Goal: Find contact information: Find contact information

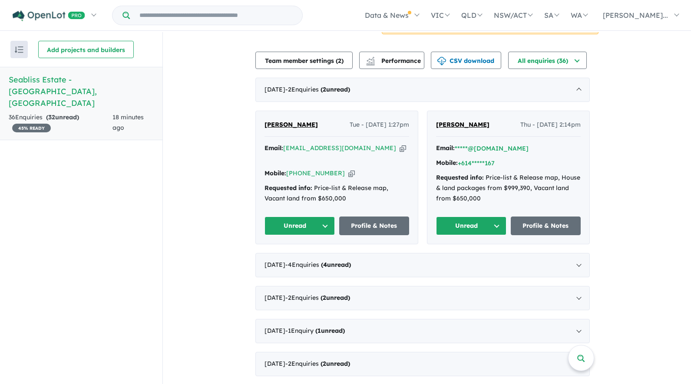
scroll to position [280, 0]
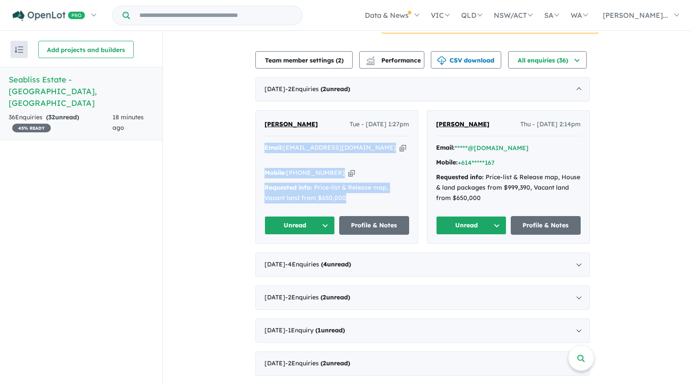
drag, startPoint x: 355, startPoint y: 183, endPoint x: 264, endPoint y: 145, distance: 98.7
click at [264, 145] on div "[PERSON_NAME] Tue - [DATE] 1:27pm Email: [EMAIL_ADDRESS][DOMAIN_NAME] Copied! M…" at bounding box center [337, 177] width 162 height 133
copy div "Email: [EMAIL_ADDRESS][DOMAIN_NAME] Copied! Mobile: [PHONE_NUMBER] Copied! Requ…"
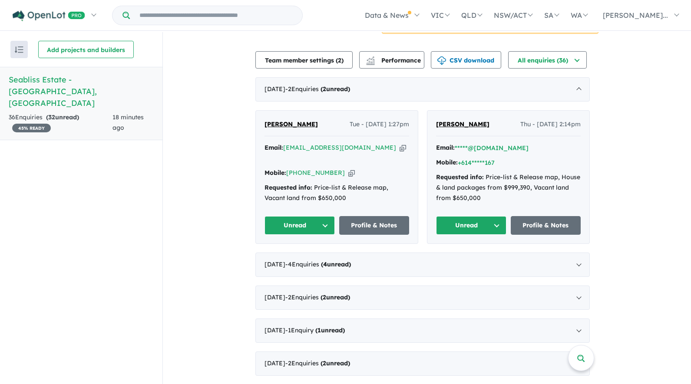
click at [218, 235] on div "View all projects in your account Seabliss Estate - Corinella 45 % READY Land s…" at bounding box center [427, 331] width 528 height 1159
drag, startPoint x: 355, startPoint y: 141, endPoint x: 289, endPoint y: 145, distance: 66.5
click at [289, 145] on div "Email: [EMAIL_ADDRESS][DOMAIN_NAME] Copied!" at bounding box center [336, 153] width 145 height 21
copy a%20Seabliss%20Estate%20-%20Corinella"] "[EMAIL_ADDRESS][DOMAIN_NAME]"
drag, startPoint x: 338, startPoint y: 158, endPoint x: 303, endPoint y: 159, distance: 35.2
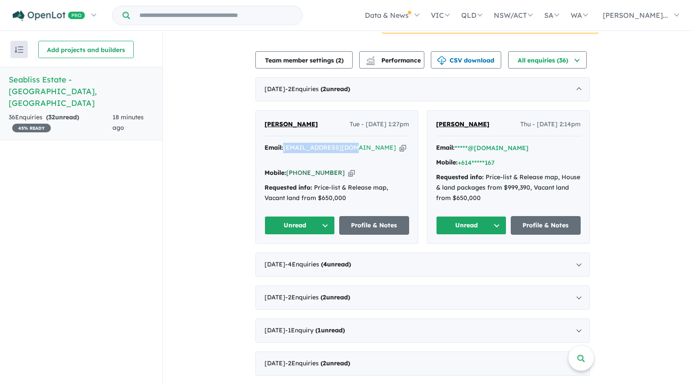
click at [303, 168] on div "Mobile: [PHONE_NUMBER] Copied!" at bounding box center [336, 173] width 145 height 10
copy link "408 300 545"
